Goal: Information Seeking & Learning: Learn about a topic

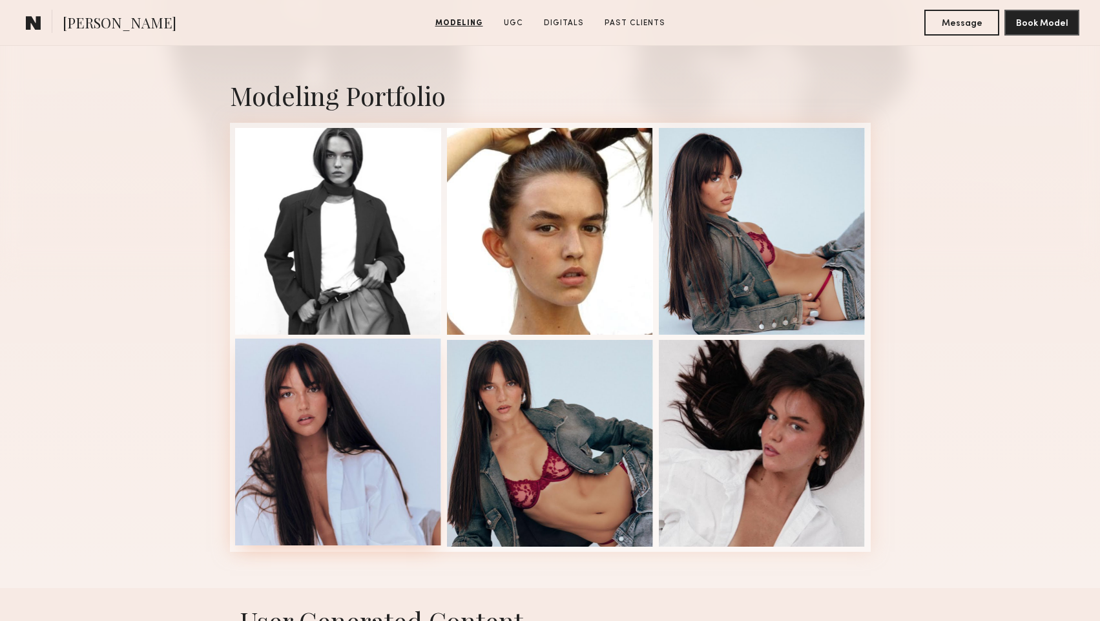
scroll to position [215, 0]
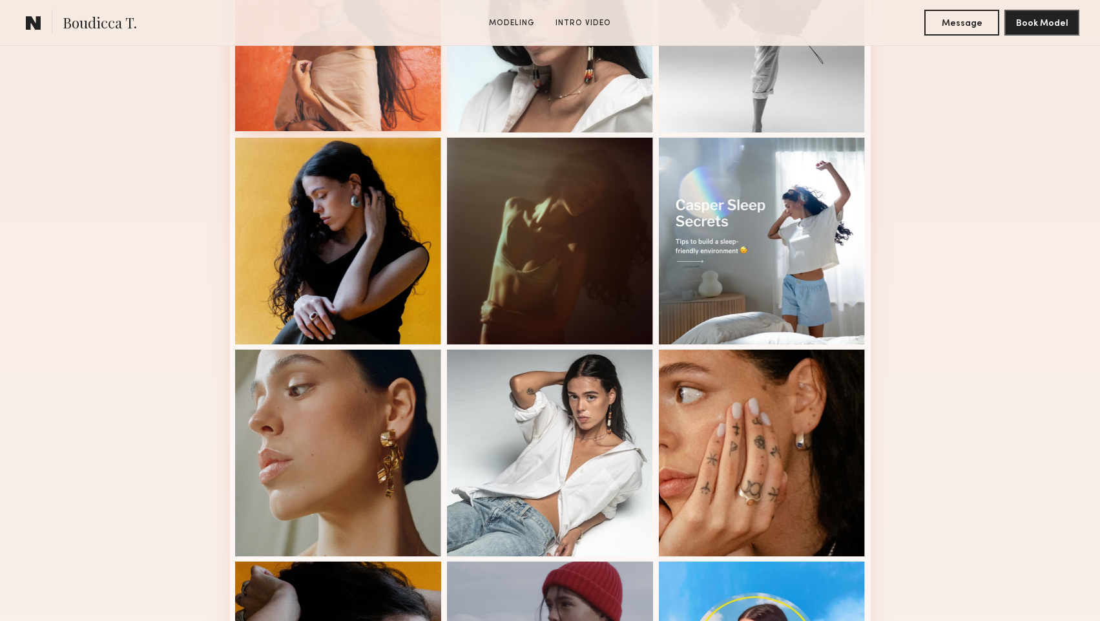
scroll to position [608, 0]
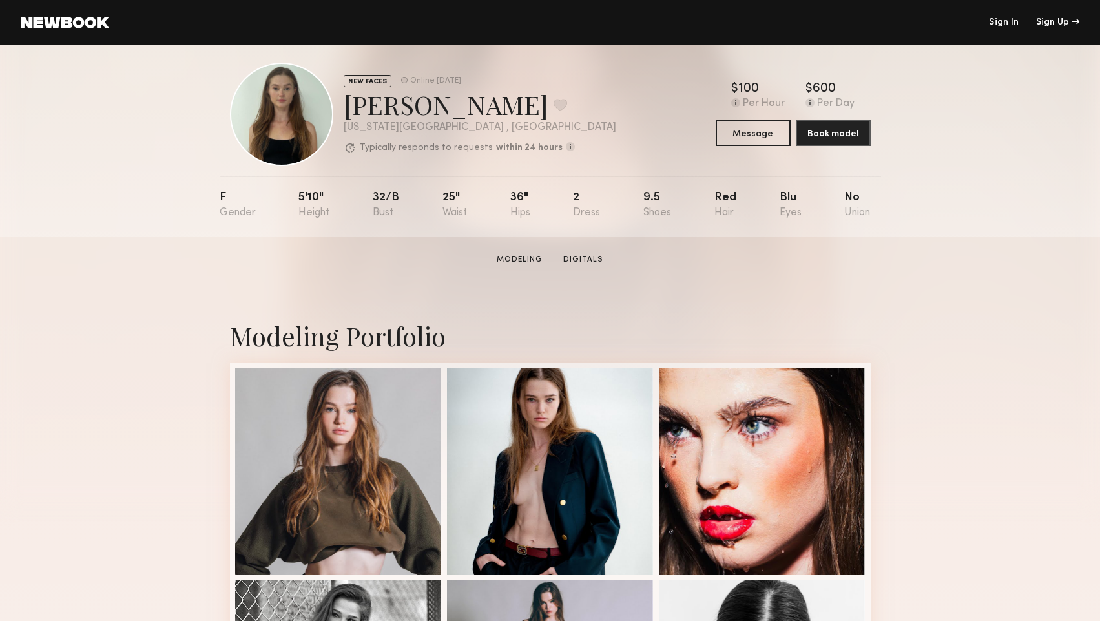
scroll to position [14, 0]
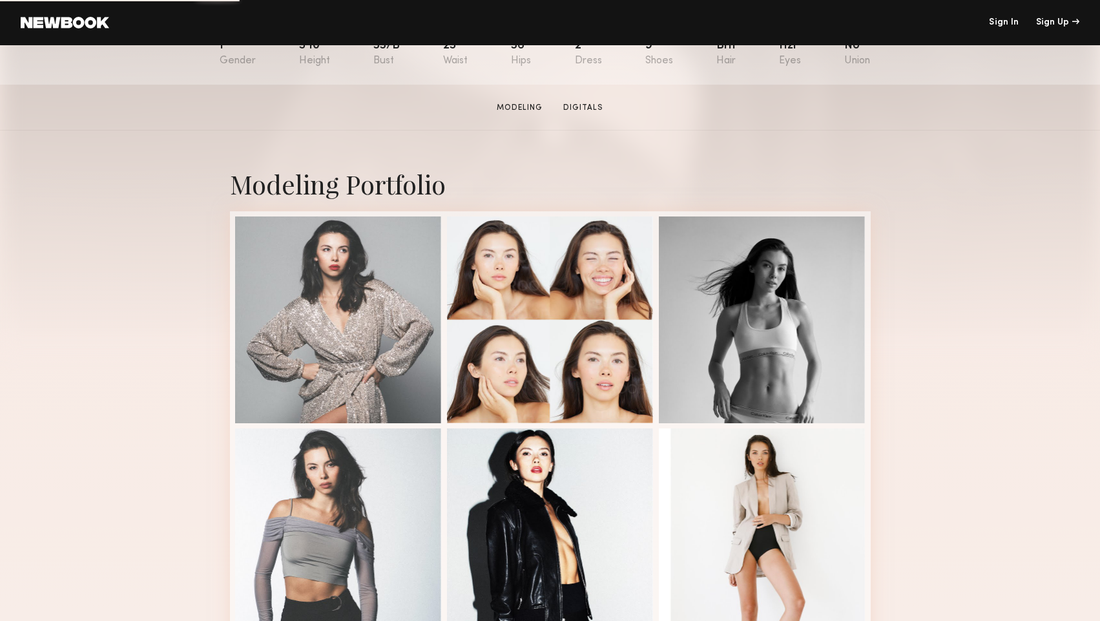
scroll to position [169, 0]
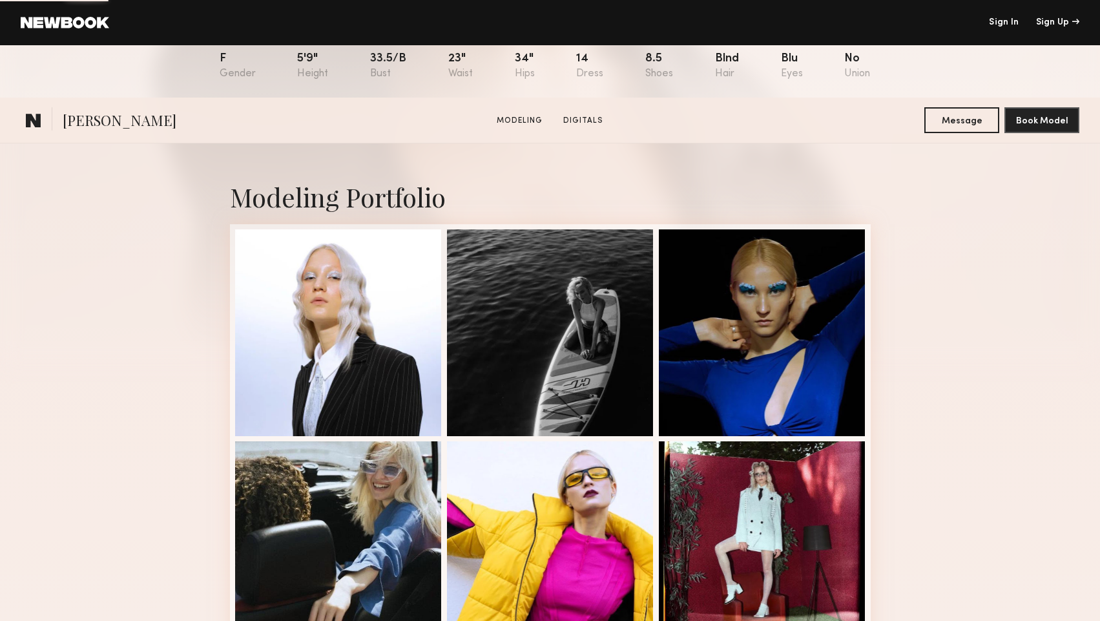
scroll to position [259, 0]
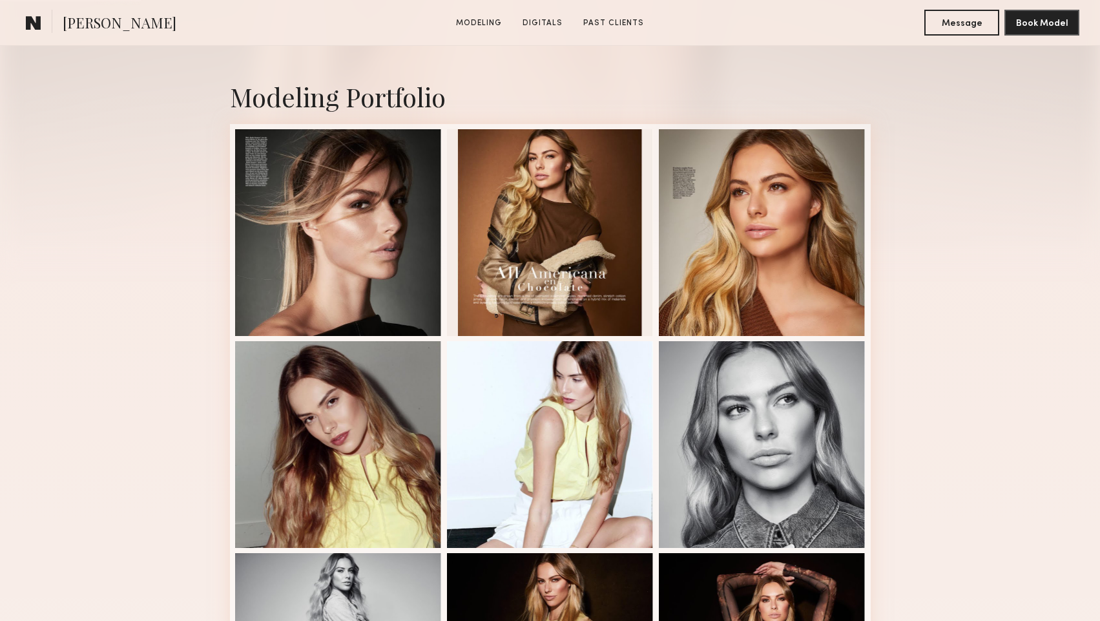
scroll to position [284, 0]
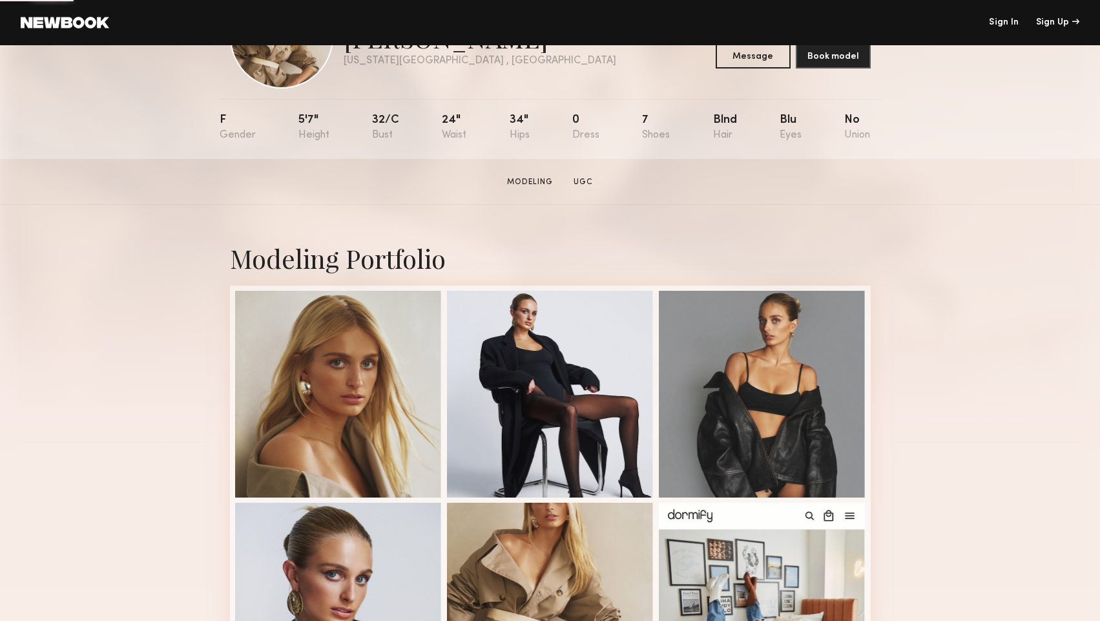
scroll to position [295, 0]
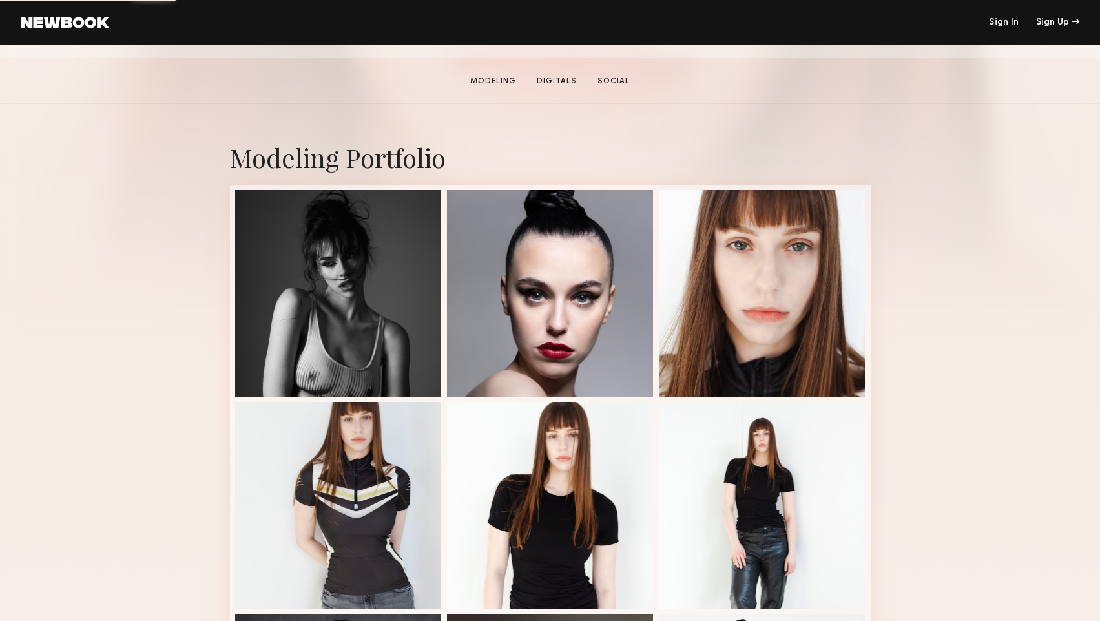
scroll to position [240, 0]
